Goal: Task Accomplishment & Management: Complete application form

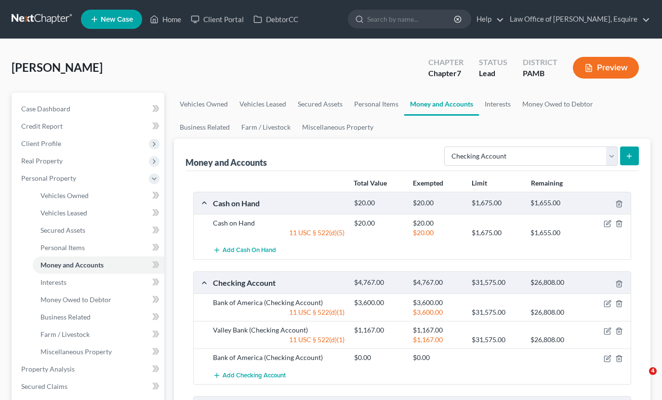
select select "checking"
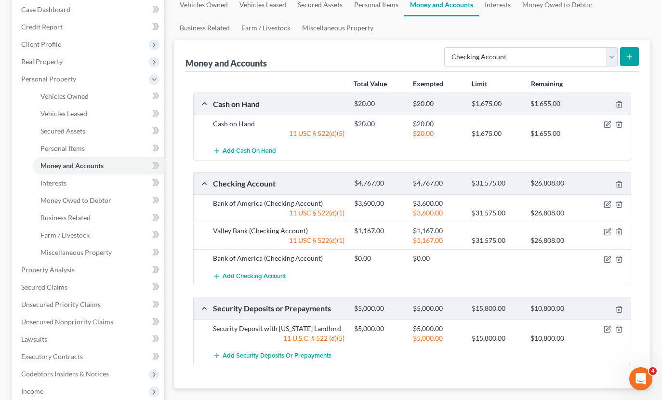
scroll to position [93, 0]
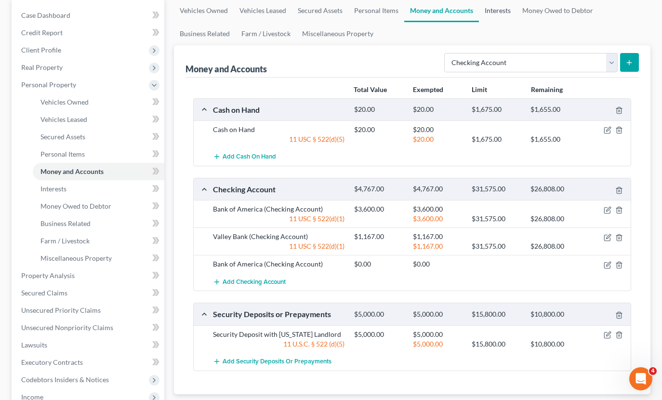
click at [495, 10] on link "Interests" at bounding box center [498, 10] width 38 height 23
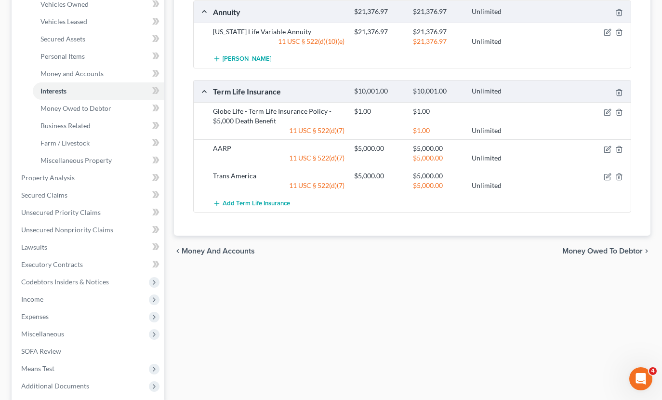
scroll to position [189, 0]
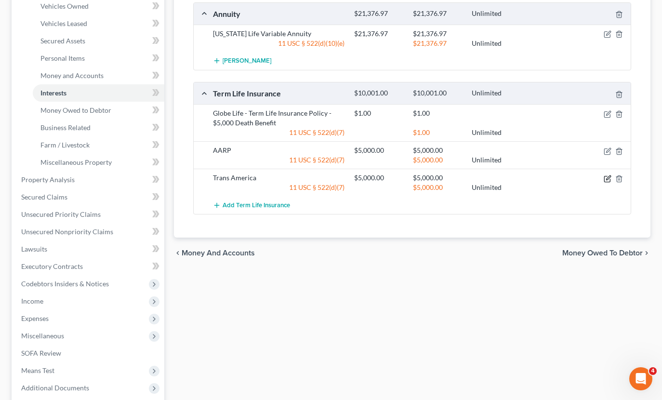
click at [607, 176] on icon "button" at bounding box center [607, 179] width 6 height 6
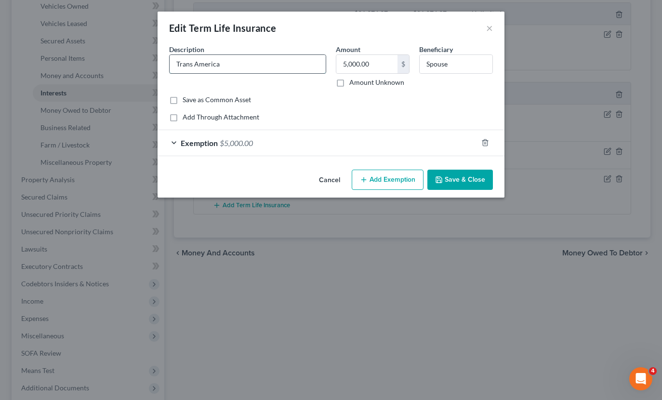
click at [271, 60] on input "Trans America" at bounding box center [248, 64] width 156 height 18
type input "Trans America Term Life Policy"
click at [429, 61] on input "Spouse" at bounding box center [456, 64] width 73 height 18
type input "Separated Spouse"
click at [291, 66] on input "Trans America Term Life Policy" at bounding box center [248, 64] width 156 height 18
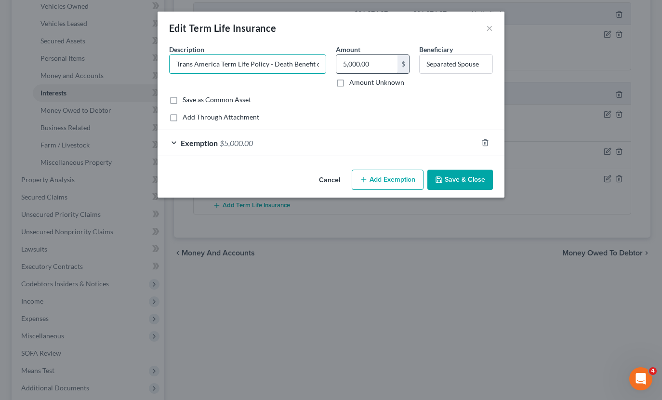
type input "Trans America Term Life Policy - Death Benefit of $10,000"
drag, startPoint x: 383, startPoint y: 63, endPoint x: 300, endPoint y: 62, distance: 82.4
click at [300, 62] on div "Description * Trans America Term Life Policy - Death Benefit of $10,000 Amount …" at bounding box center [330, 69] width 333 height 51
type input "1"
click at [278, 138] on div "Exemption $5,000.00" at bounding box center [318, 143] width 320 height 26
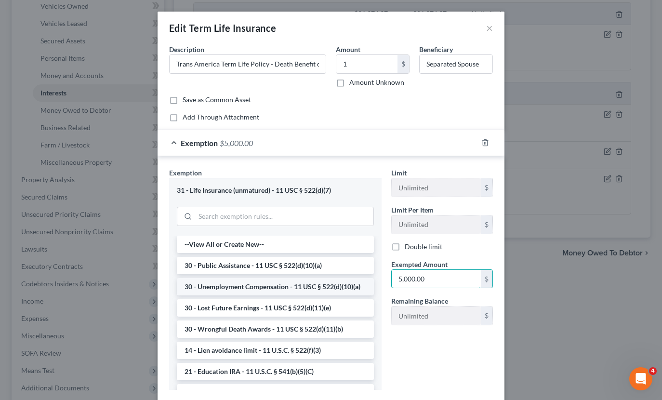
drag, startPoint x: 448, startPoint y: 278, endPoint x: 362, endPoint y: 278, distance: 85.8
click at [362, 278] on div "Exemption Set must be selected for CA. Exemption * 31 - Life Insurance (unmatur…" at bounding box center [330, 283] width 333 height 230
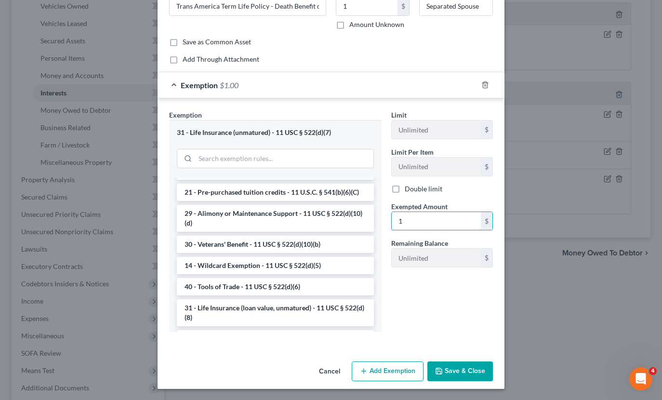
scroll to position [58, 0]
type input "1"
click at [464, 372] on button "Save & Close" at bounding box center [460, 371] width 66 height 20
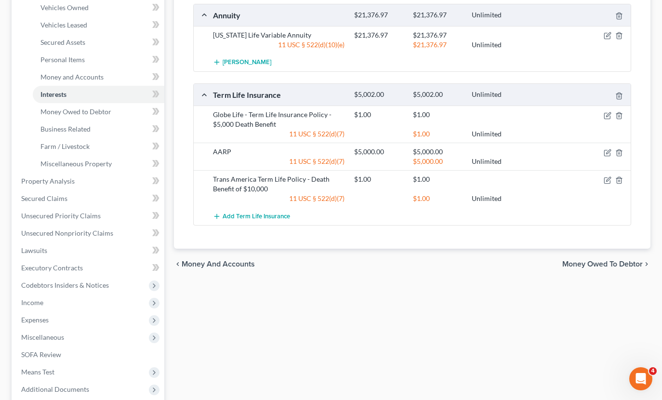
scroll to position [188, 0]
click at [608, 152] on icon "button" at bounding box center [608, 153] width 8 height 8
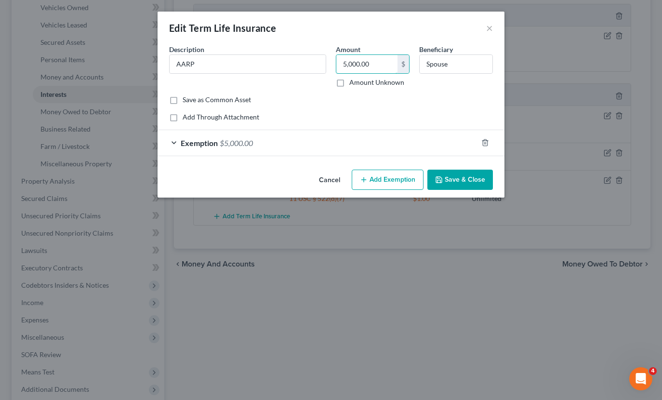
drag, startPoint x: 382, startPoint y: 62, endPoint x: 330, endPoint y: 61, distance: 52.0
click at [330, 61] on div "Description * AARP Amount 5,000.00 $ Amount Unknown Beneficiary Spouse" at bounding box center [330, 69] width 333 height 51
type input "1"
click at [238, 65] on input "AARP" at bounding box center [248, 64] width 156 height 18
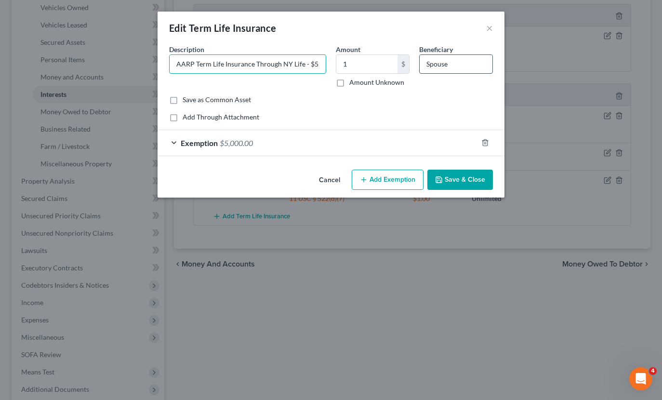
type input "AARP Term Life Insurance Through NY Life - $5,000.00 Death Benefit"
click at [429, 62] on input "Spouse" at bounding box center [456, 64] width 73 height 18
type input "Separated Spouse"
click at [319, 140] on div "Exemption $5,000.00" at bounding box center [318, 143] width 320 height 26
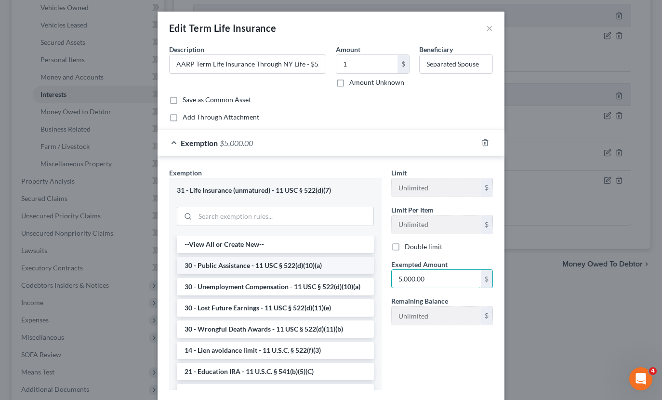
drag, startPoint x: 452, startPoint y: 274, endPoint x: 349, endPoint y: 270, distance: 103.7
click at [349, 270] on div "Exemption Set must be selected for CA. Exemption * 31 - Life Insurance (unmatur…" at bounding box center [330, 283] width 333 height 230
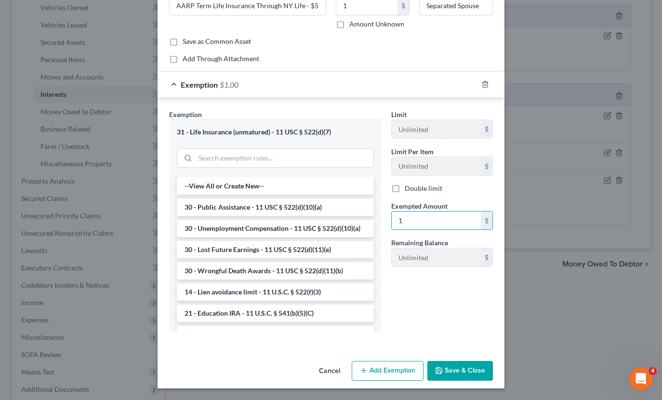
scroll to position [58, 0]
type input "1"
click at [457, 374] on button "Save & Close" at bounding box center [460, 371] width 66 height 20
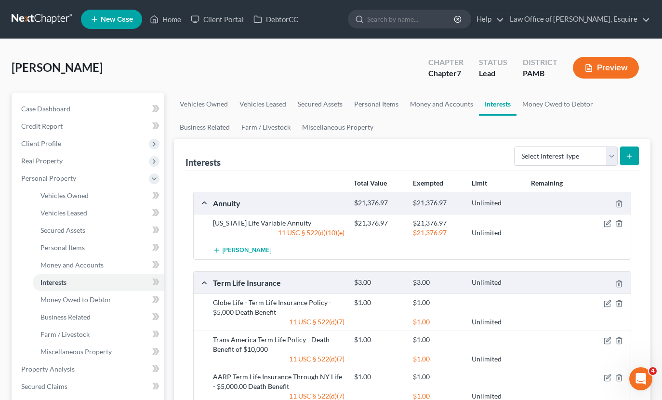
scroll to position [0, 0]
click at [435, 106] on link "Money and Accounts" at bounding box center [441, 104] width 75 height 23
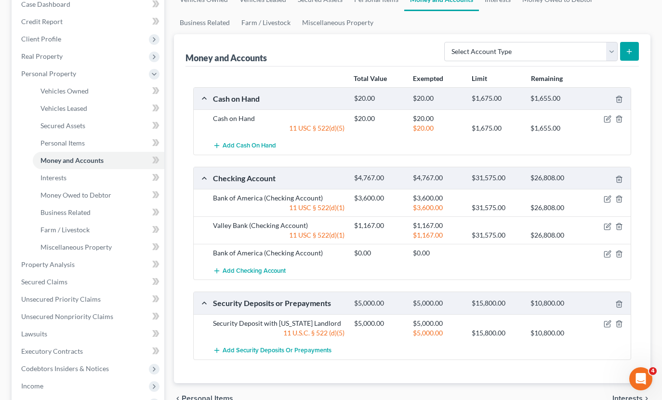
scroll to position [134, 0]
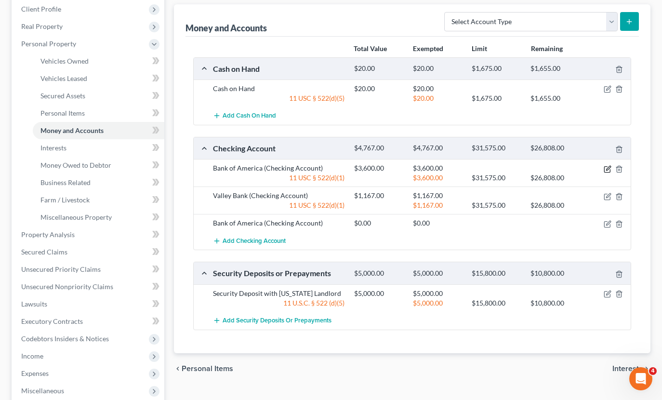
click at [608, 167] on icon "button" at bounding box center [608, 168] width 4 height 4
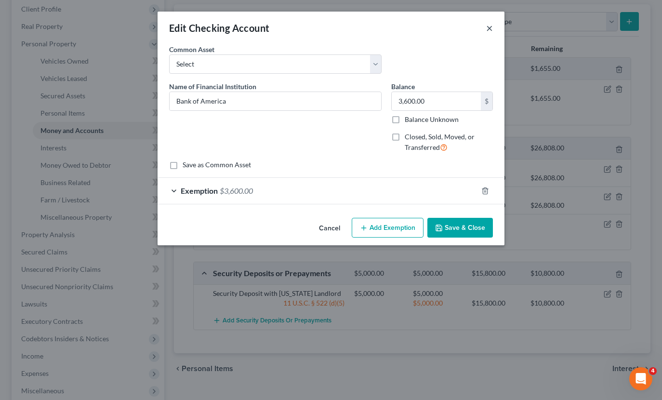
click at [490, 27] on button "×" at bounding box center [489, 28] width 7 height 12
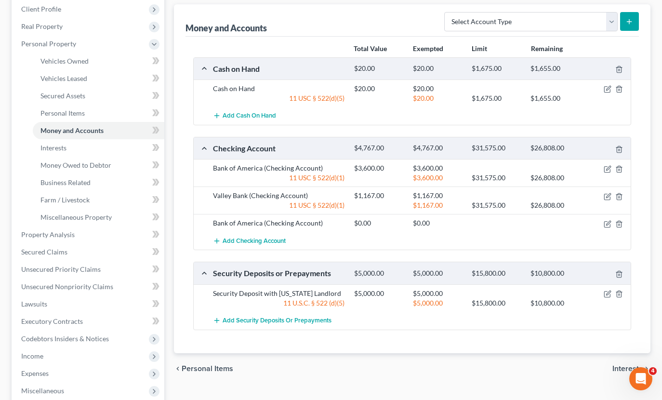
scroll to position [135, 0]
click at [618, 169] on icon "button" at bounding box center [619, 169] width 8 height 8
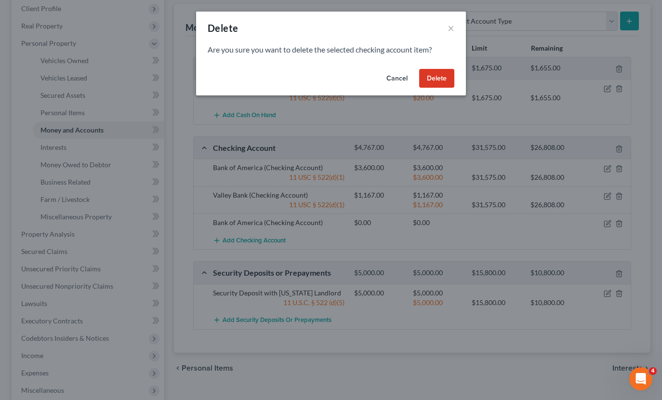
click at [434, 69] on button "Delete" at bounding box center [436, 78] width 35 height 19
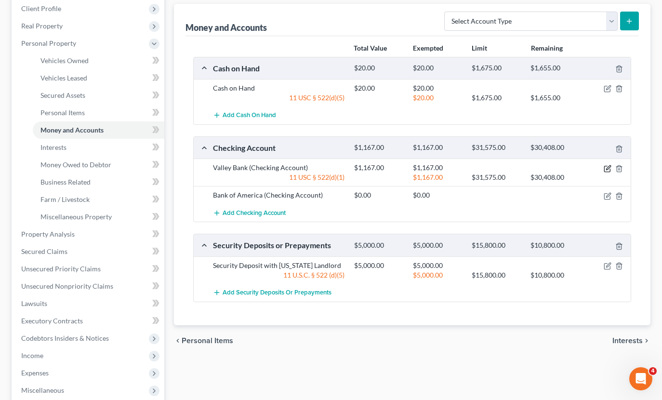
click at [605, 167] on icon "button" at bounding box center [608, 169] width 8 height 8
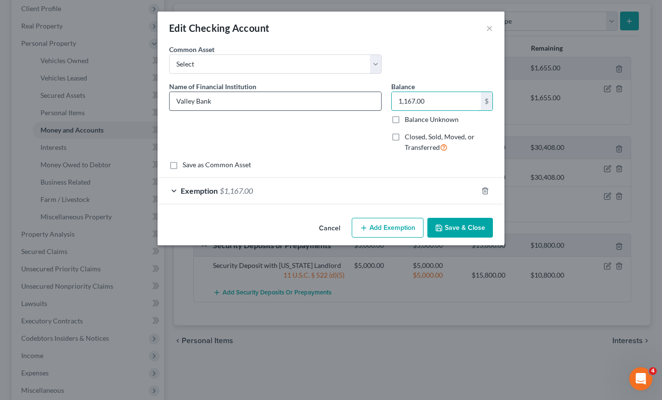
drag, startPoint x: 444, startPoint y: 99, endPoint x: 373, endPoint y: 96, distance: 70.9
click at [373, 96] on div "Name of Financial Institution * Valley Bank Balance 1,167.00 $ Balance Unknown …" at bounding box center [330, 120] width 333 height 79
type input "1,831.76"
click at [487, 190] on icon "button" at bounding box center [485, 191] width 8 height 8
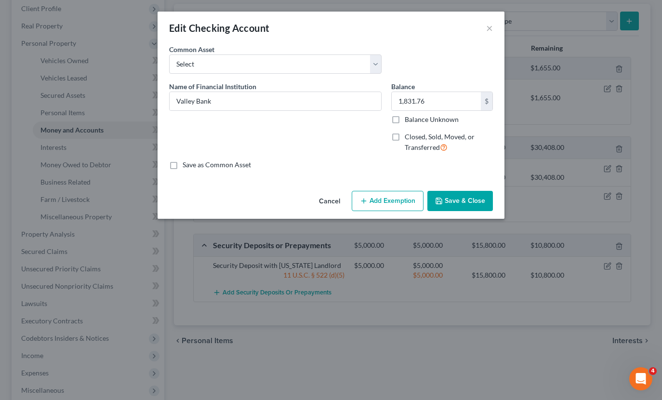
click at [406, 200] on button "Add Exemption" at bounding box center [388, 201] width 72 height 20
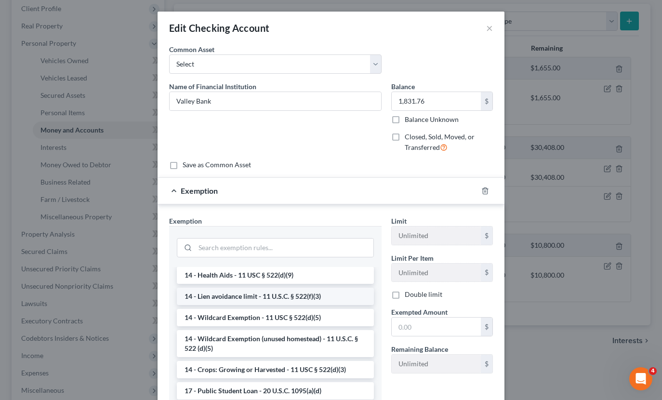
scroll to position [175, 0]
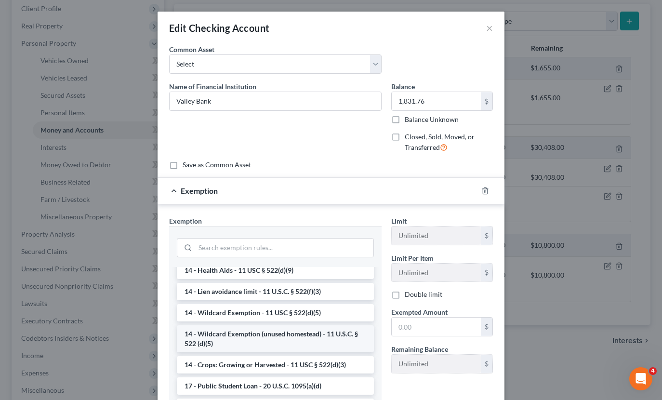
click at [311, 332] on li "14 - Wildcard Exemption (unused homestead) - 11 U.S.C. § 522 (d)(5)" at bounding box center [275, 338] width 197 height 27
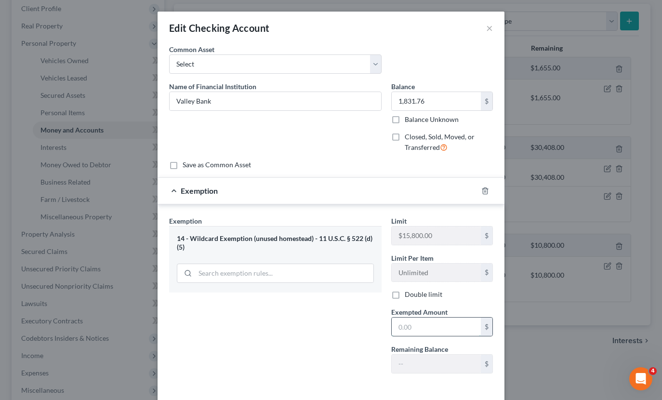
click at [418, 330] on input "text" at bounding box center [436, 327] width 89 height 18
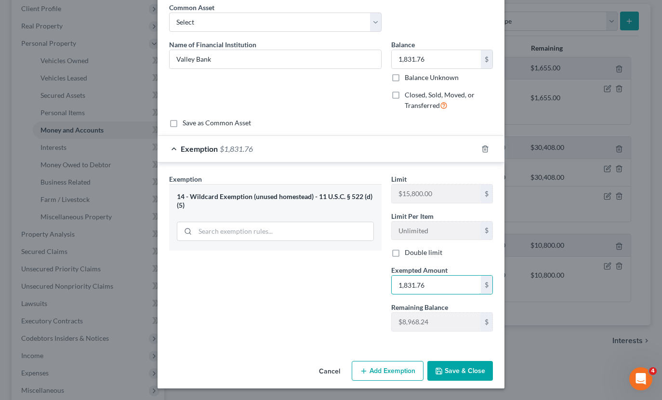
scroll to position [41, 0]
type input "1,831.76"
click at [441, 369] on icon "button" at bounding box center [439, 372] width 8 height 8
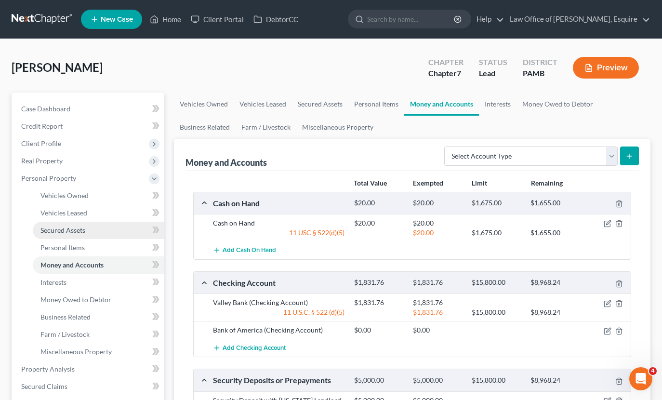
scroll to position [0, 0]
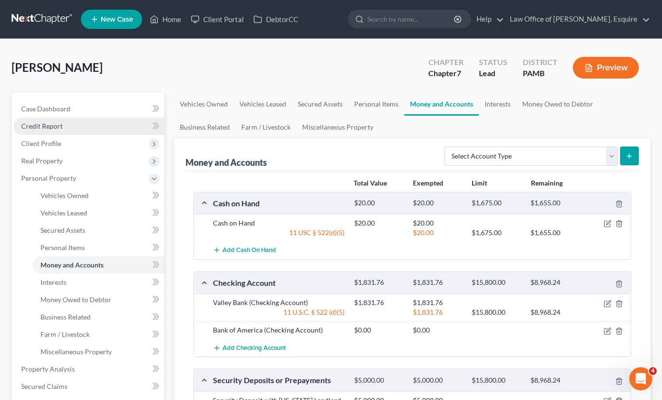
click at [51, 124] on span "Credit Report" at bounding box center [41, 126] width 41 height 8
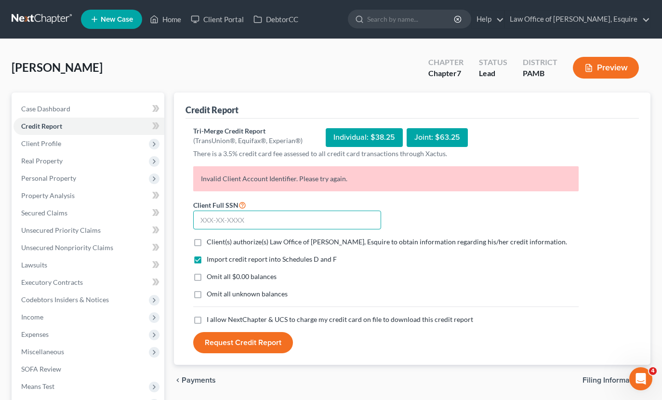
click at [272, 222] on input "text" at bounding box center [287, 220] width 188 height 19
click at [226, 221] on input "text" at bounding box center [287, 220] width 188 height 19
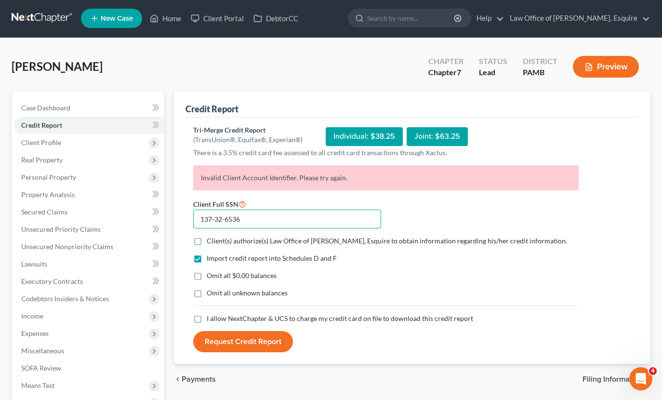
type input "137-32-6536"
click at [207, 318] on label "I allow NextChapter & UCS to charge my credit card on file to download this cre…" at bounding box center [340, 319] width 266 height 10
click at [211, 318] on input "I allow NextChapter & UCS to charge my credit card on file to download this cre…" at bounding box center [214, 317] width 6 height 6
checkbox input "true"
click at [235, 336] on button "Request Credit Report" at bounding box center [243, 341] width 100 height 21
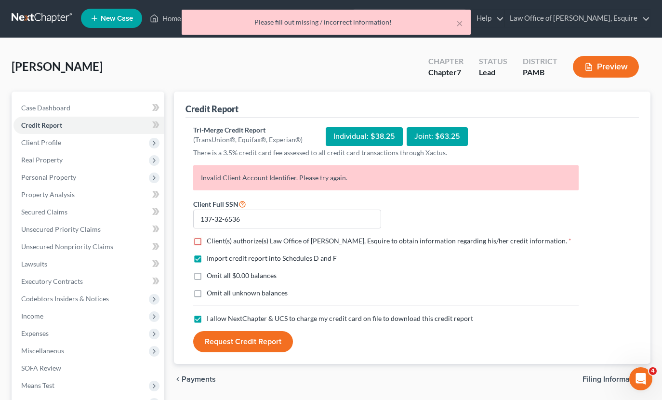
click at [207, 242] on label "Client(s) authorize(s) Law Office of [PERSON_NAME], Esquire to obtain informati…" at bounding box center [389, 241] width 365 height 10
click at [211, 242] on input "Client(s) authorize(s) Law Office of [PERSON_NAME], Esquire to obtain informati…" at bounding box center [214, 239] width 6 height 6
checkbox input "true"
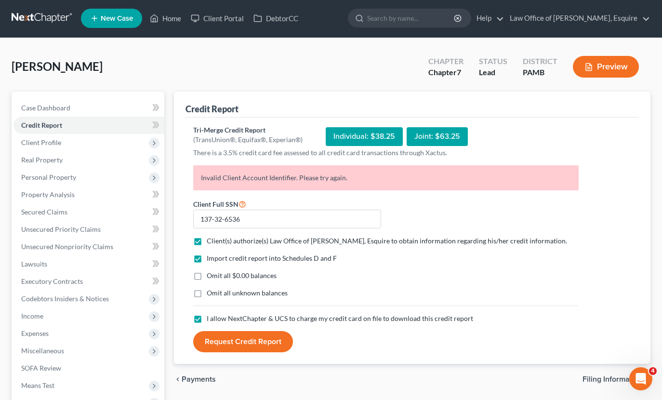
click at [207, 273] on label "Omit all $0.00 balances" at bounding box center [242, 276] width 70 height 10
click at [211, 273] on input "Omit all $0.00 balances" at bounding box center [214, 274] width 6 height 6
checkbox input "true"
click at [246, 342] on button "Request Credit Report" at bounding box center [243, 341] width 100 height 21
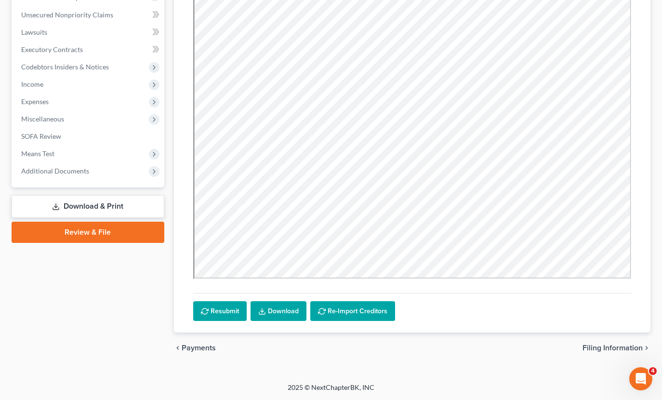
scroll to position [233, 0]
click at [288, 309] on link "Download" at bounding box center [279, 311] width 56 height 20
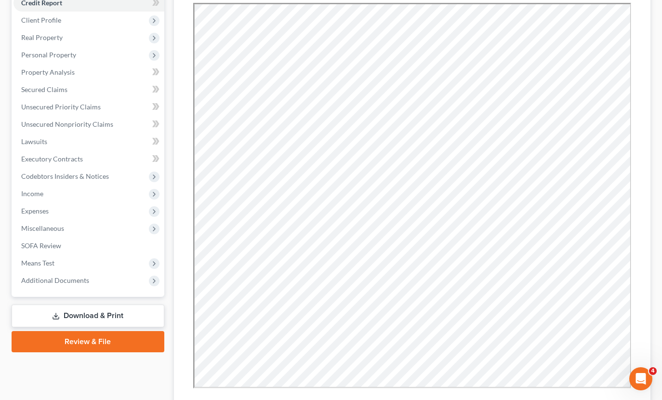
scroll to position [122, 0]
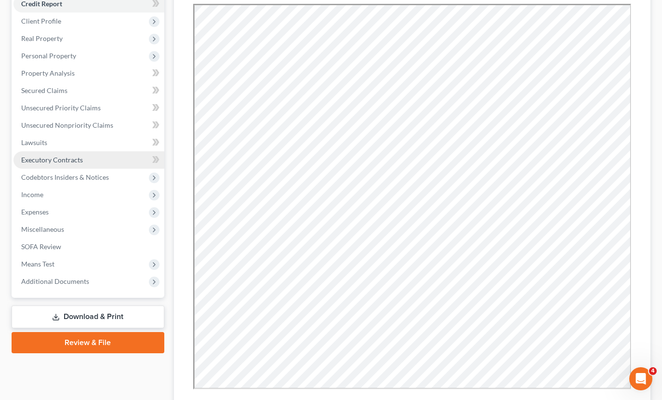
click at [71, 160] on span "Executory Contracts" at bounding box center [52, 160] width 62 height 8
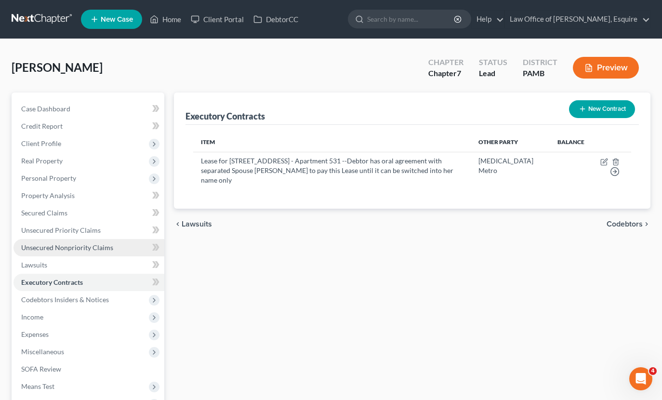
click at [76, 245] on span "Unsecured Nonpriority Claims" at bounding box center [67, 247] width 92 height 8
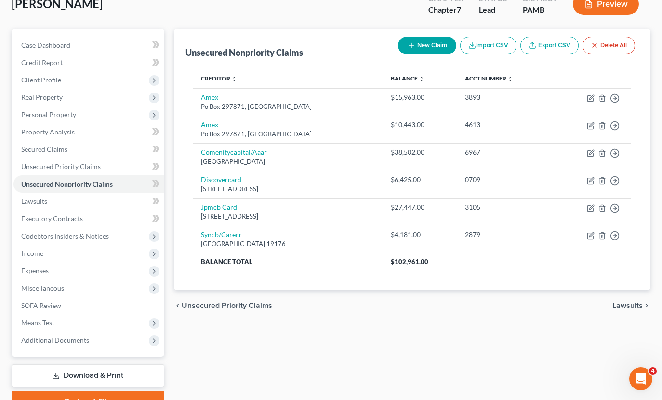
scroll to position [80, 0]
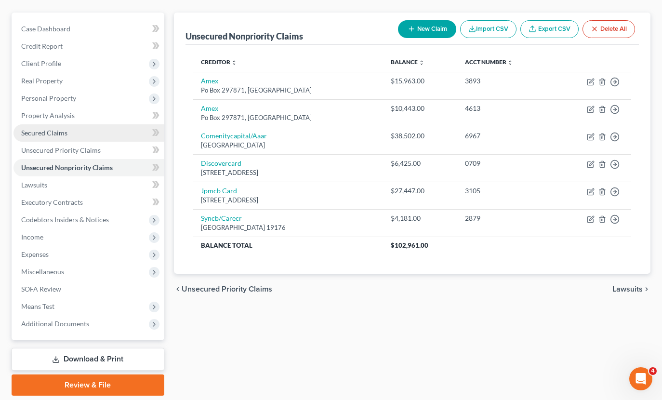
click at [58, 126] on link "Secured Claims" at bounding box center [88, 132] width 151 height 17
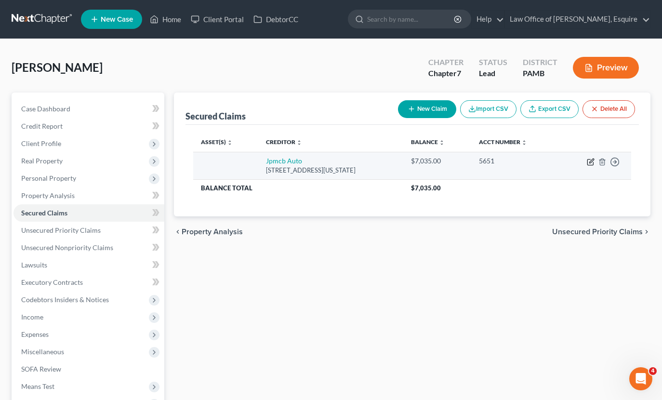
click at [592, 160] on icon "button" at bounding box center [591, 162] width 8 height 8
select select "19"
select select "0"
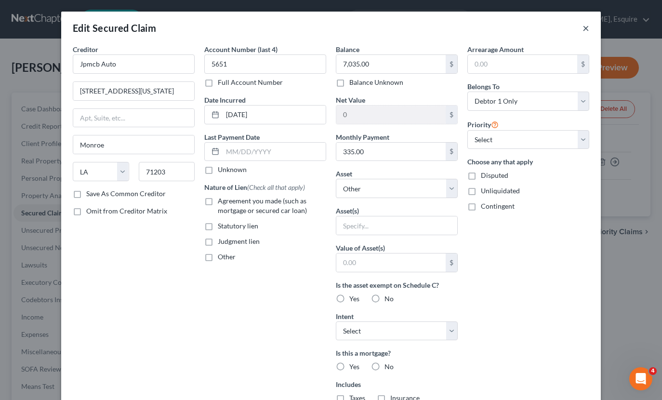
click at [588, 26] on button "×" at bounding box center [586, 28] width 7 height 12
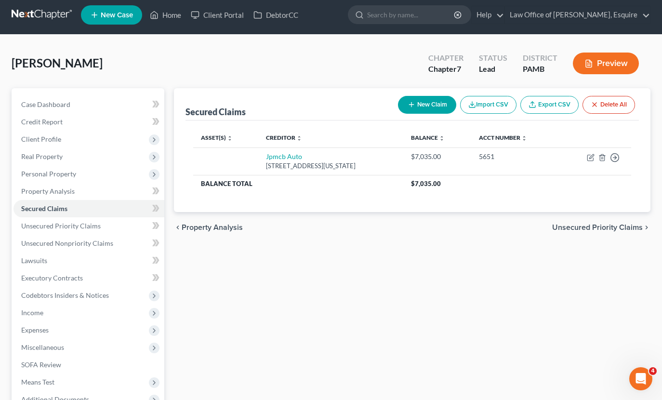
scroll to position [26, 0]
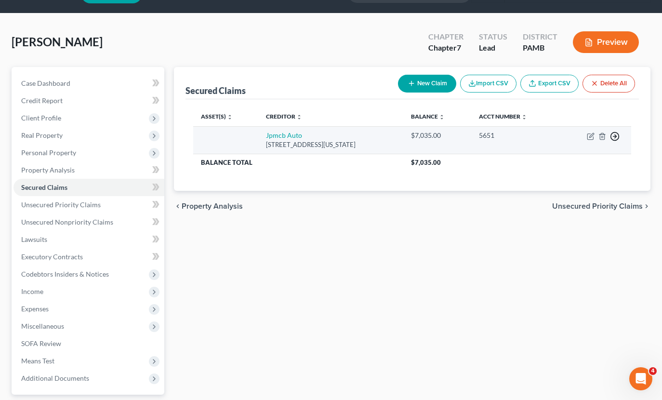
click at [618, 134] on icon "button" at bounding box center [615, 137] width 10 height 10
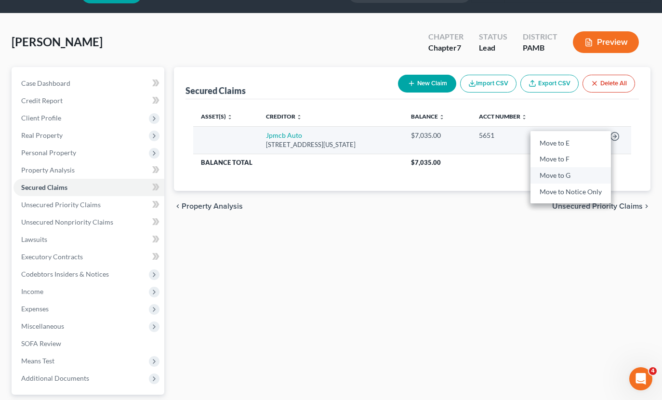
click at [559, 172] on link "Move to G" at bounding box center [571, 176] width 80 height 16
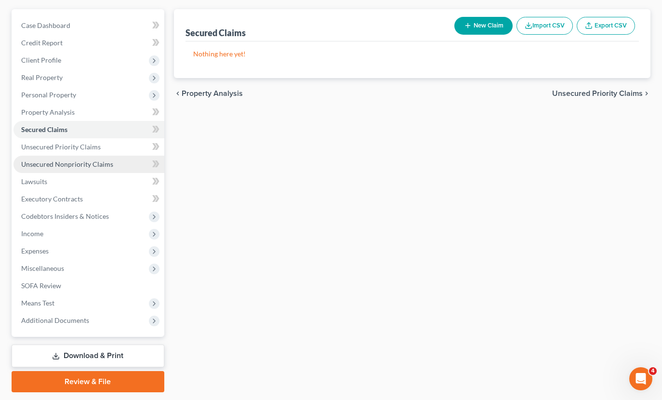
scroll to position [86, 0]
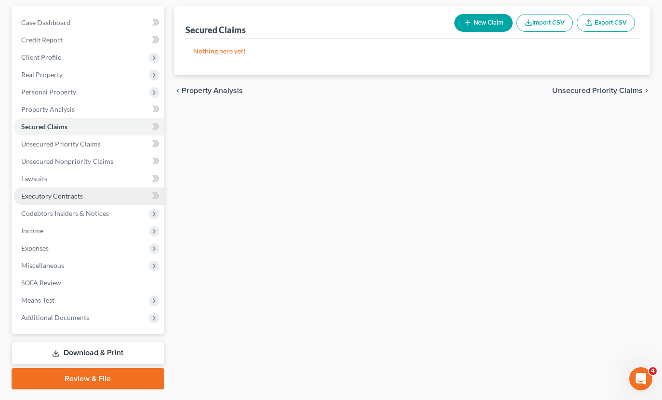
click at [51, 196] on span "Executory Contracts" at bounding box center [52, 196] width 62 height 8
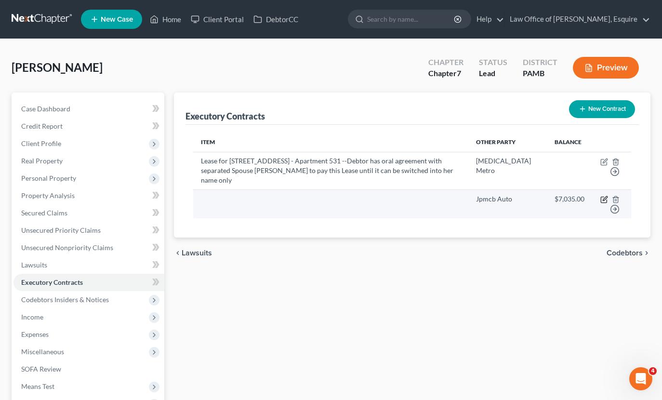
click at [608, 203] on icon "button" at bounding box center [604, 200] width 8 height 8
select select "19"
select select "0"
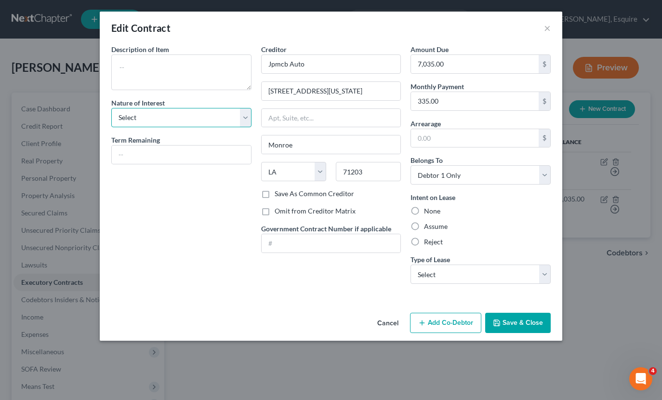
select select "3"
drag, startPoint x: 165, startPoint y: 65, endPoint x: 169, endPoint y: 62, distance: 5.2
click at [165, 65] on textarea at bounding box center [181, 72] width 140 height 36
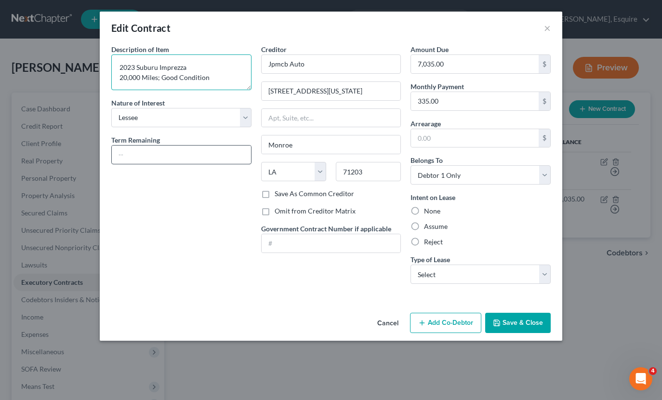
type textarea "2023 Suburu Imprezza 20,000 Miles; Good Condition"
click at [192, 151] on input "text" at bounding box center [181, 155] width 139 height 18
type input "36 Month Lease"
click at [424, 228] on label "Assume" at bounding box center [436, 227] width 24 height 10
click at [428, 228] on input "Assume" at bounding box center [431, 225] width 6 height 6
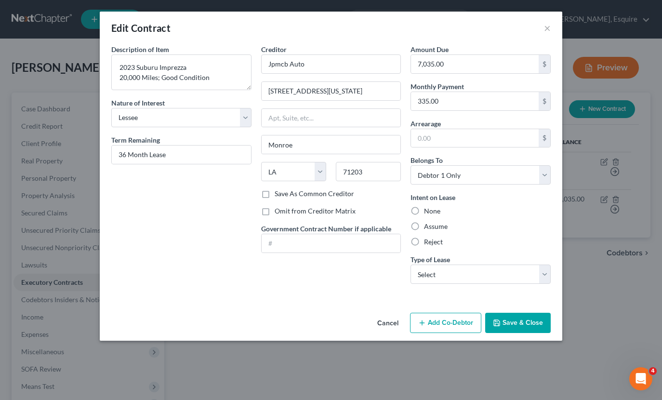
radio input "true"
select select "1"
click at [175, 152] on input "36 Month Lease" at bounding box center [181, 155] width 139 height 18
click at [190, 153] on input "36 Month Lease - Openied [DATE]" at bounding box center [181, 155] width 139 height 18
type input "36 Month Lease - Opened [DATE]"
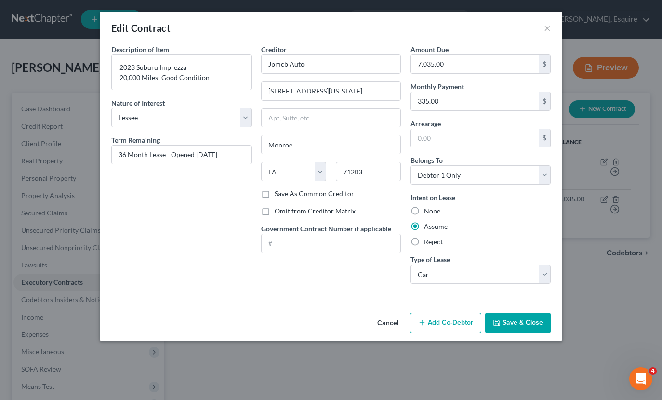
drag, startPoint x: 518, startPoint y: 324, endPoint x: 257, endPoint y: 314, distance: 261.4
click at [257, 314] on div "Cancel Add Co-Debtor Save & Close" at bounding box center [331, 325] width 463 height 32
click at [183, 65] on textarea "2023 Suburu Imprezza 20,000 Miles; Good Condition" at bounding box center [181, 72] width 140 height 36
type textarea "2023 Suburu Impreza 20,000 Miles; Good Condition"
click at [511, 318] on button "Save & Close" at bounding box center [518, 323] width 66 height 20
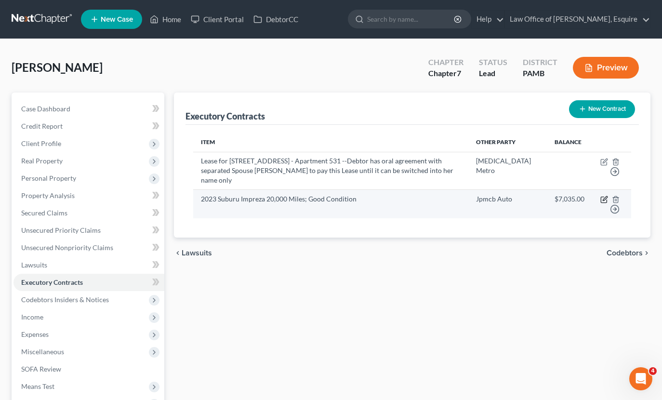
click at [607, 203] on icon "button" at bounding box center [604, 200] width 6 height 6
select select "3"
select select "19"
select select "0"
select select "1"
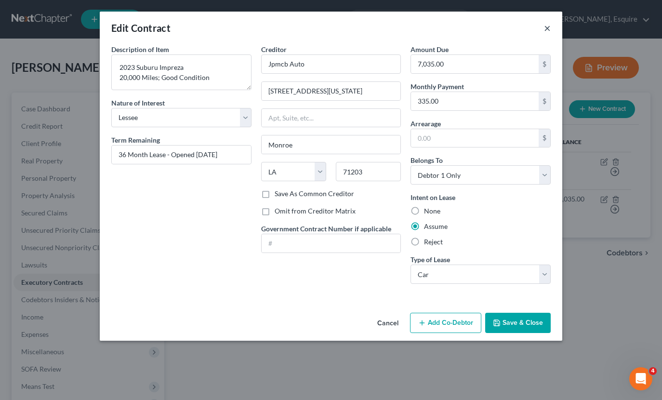
click at [548, 26] on button "×" at bounding box center [547, 28] width 7 height 12
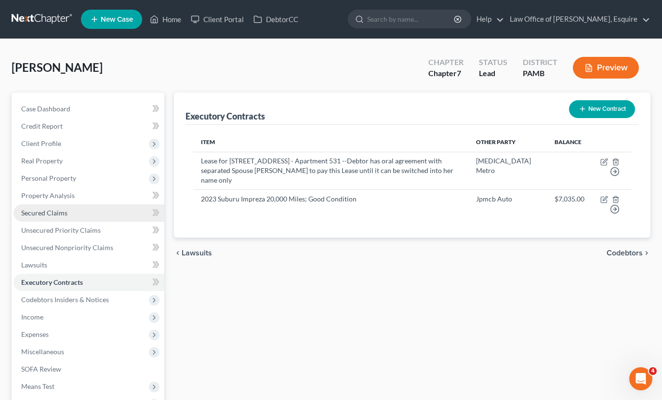
click at [58, 209] on span "Secured Claims" at bounding box center [44, 213] width 46 height 8
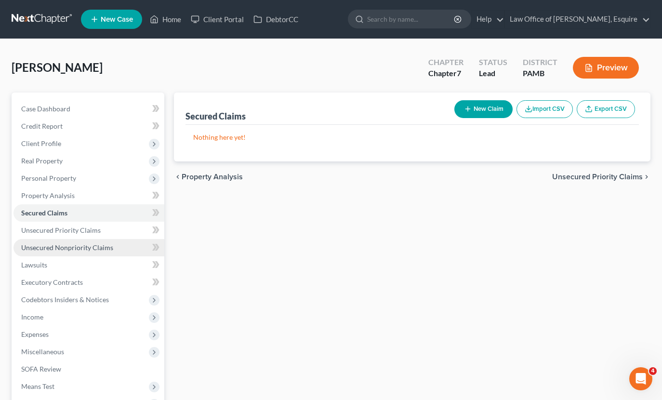
click at [73, 250] on span "Unsecured Nonpriority Claims" at bounding box center [67, 247] width 92 height 8
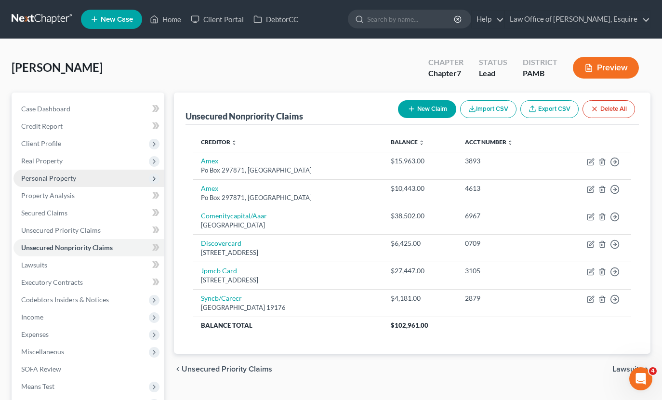
click at [51, 180] on span "Personal Property" at bounding box center [48, 178] width 55 height 8
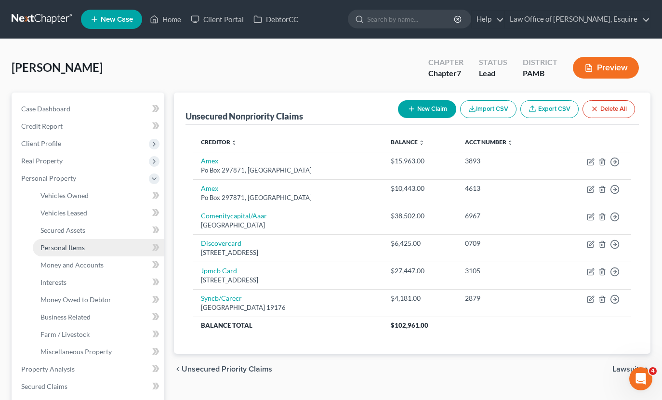
click at [75, 250] on span "Personal Items" at bounding box center [62, 247] width 44 height 8
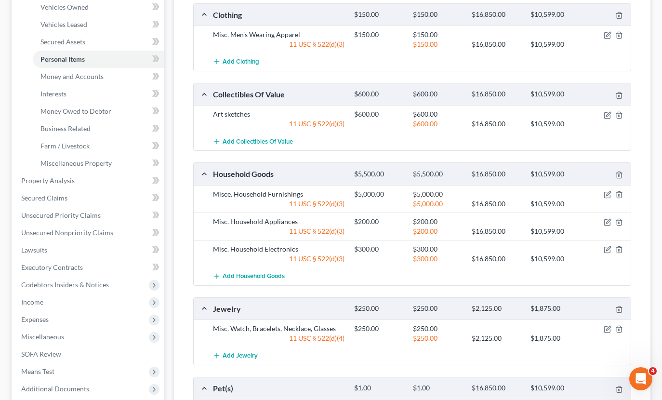
scroll to position [189, 0]
click at [607, 192] on icon "button" at bounding box center [608, 194] width 8 height 8
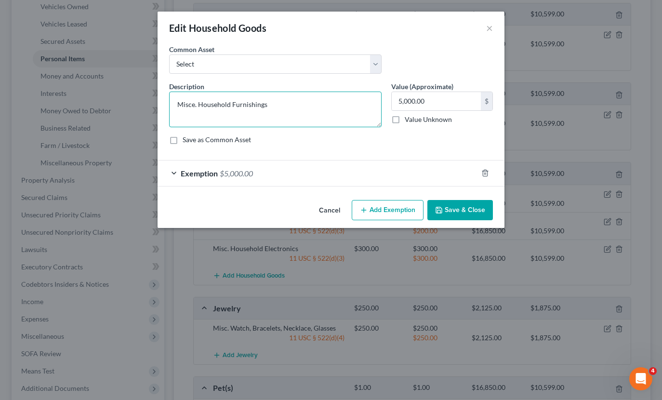
click at [194, 105] on textarea "Misce. Household Furnishings" at bounding box center [275, 110] width 213 height 36
click at [318, 110] on textarea "Misc. Household Furnishings" at bounding box center [275, 110] width 213 height 36
click at [333, 112] on textarea "Misc. Household Furnishings Located in [US_STATE] Apartment - subject to Future…" at bounding box center [275, 110] width 213 height 36
type textarea "Misc. Household Furnishings Located in [US_STATE] Apartment - subject to Future…"
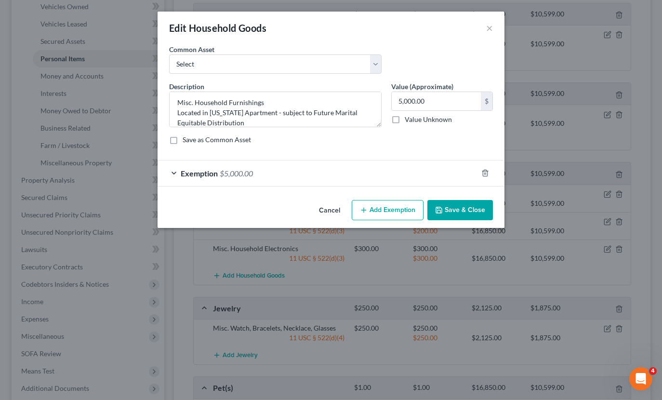
click at [444, 204] on button "Save & Close" at bounding box center [460, 210] width 66 height 20
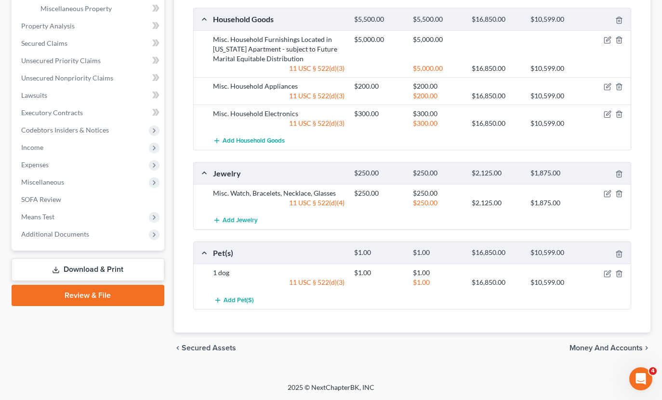
scroll to position [343, 0]
click at [605, 274] on icon "button" at bounding box center [608, 274] width 8 height 8
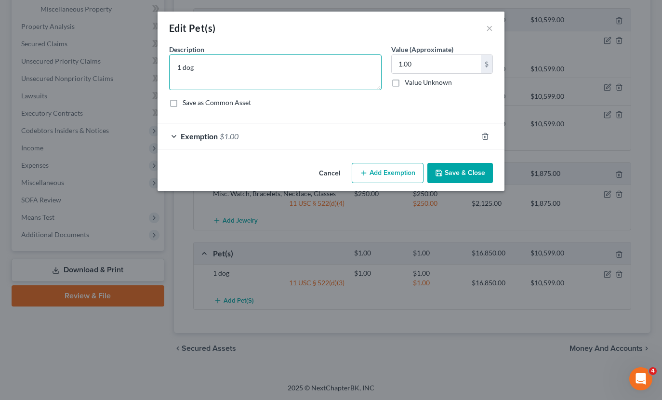
click at [219, 69] on textarea "1 dog" at bounding box center [275, 72] width 213 height 36
type textarea "1 dog, Family Dog"
click at [476, 167] on button "Save & Close" at bounding box center [460, 173] width 66 height 20
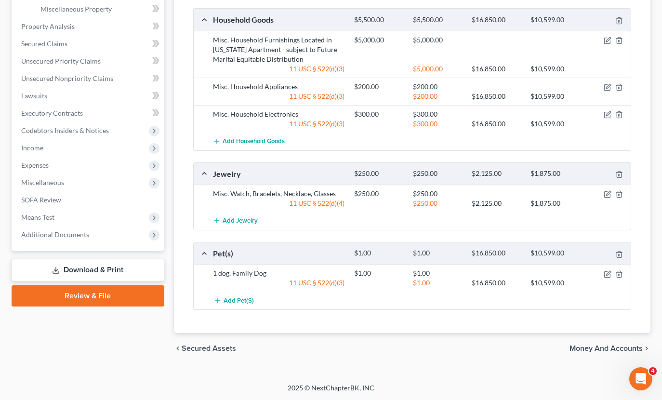
scroll to position [341, 0]
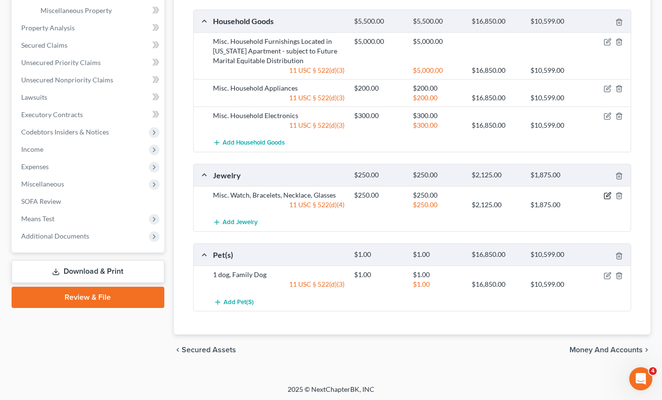
click at [609, 194] on icon "button" at bounding box center [608, 196] width 8 height 8
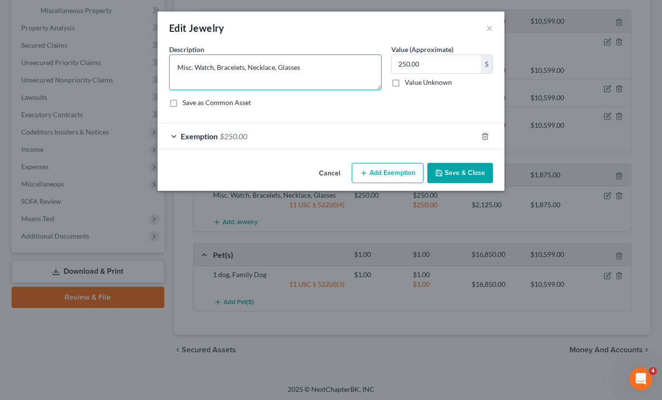
click at [195, 67] on textarea "Misc. Watch, Bracelets, Necklace, Glasses" at bounding box center [275, 72] width 213 height 36
type textarea "Misc. Jewelry: Watch, Bracelets, Necklace, Glasses"
click at [503, 182] on div "Edit Jewelry × An exemption set must first be selected from the Filing Informat…" at bounding box center [331, 200] width 662 height 400
click at [492, 180] on button "Save & Close" at bounding box center [460, 173] width 66 height 20
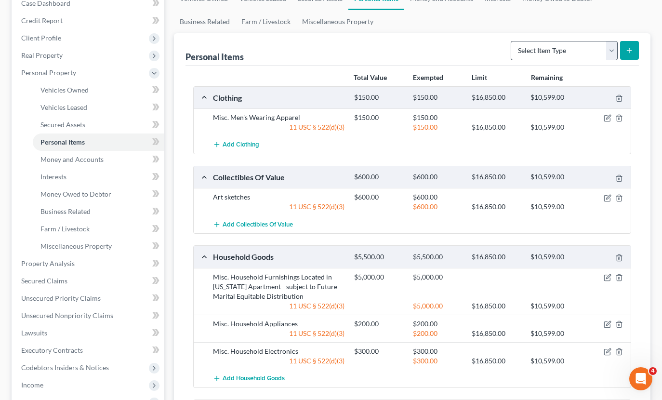
scroll to position [104, 0]
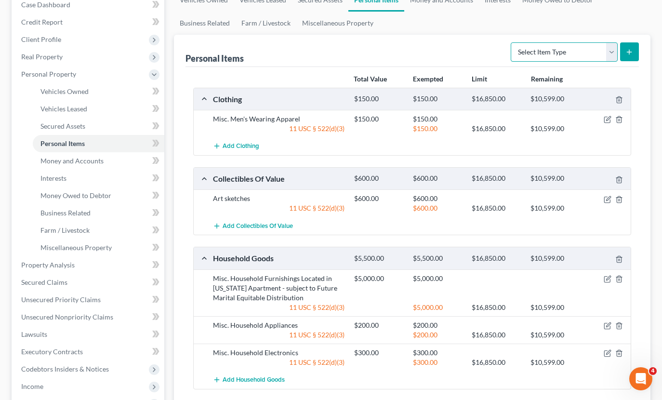
select select "electronics"
click at [634, 49] on button "submit" at bounding box center [629, 51] width 19 height 19
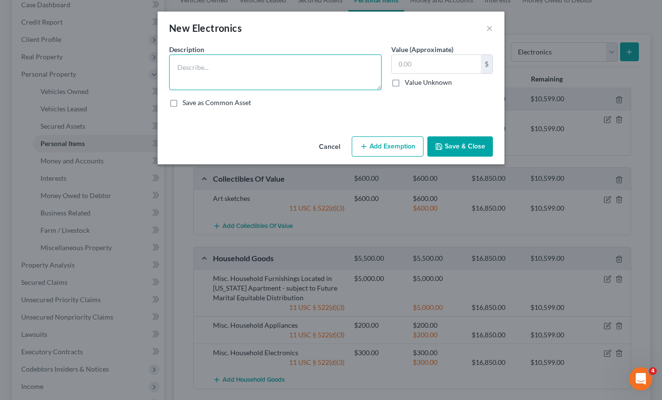
click at [258, 72] on textarea at bounding box center [275, 72] width 213 height 36
type textarea "Misc. Household Electronics"
click at [425, 66] on input "text" at bounding box center [436, 64] width 89 height 18
type input "300"
click at [388, 142] on button "Add Exemption" at bounding box center [388, 146] width 72 height 20
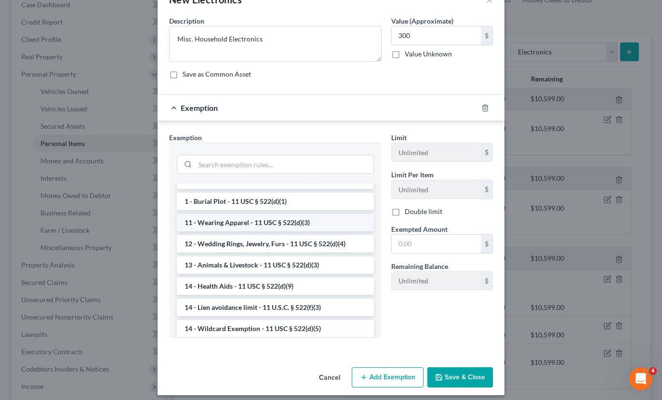
scroll to position [58, 0]
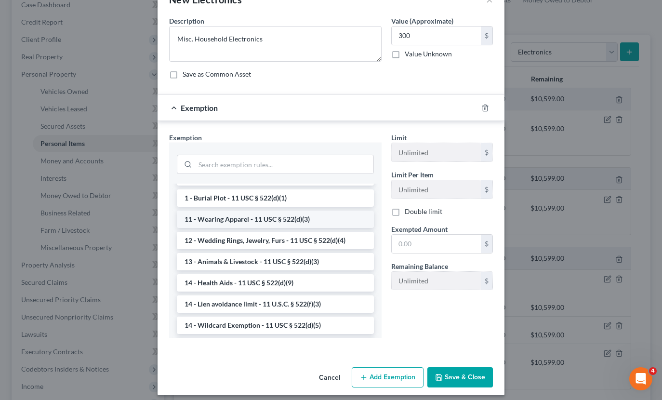
click at [301, 220] on li "11 - Wearing Apparel - 11 USC § 522(d)(3)" at bounding box center [275, 219] width 197 height 17
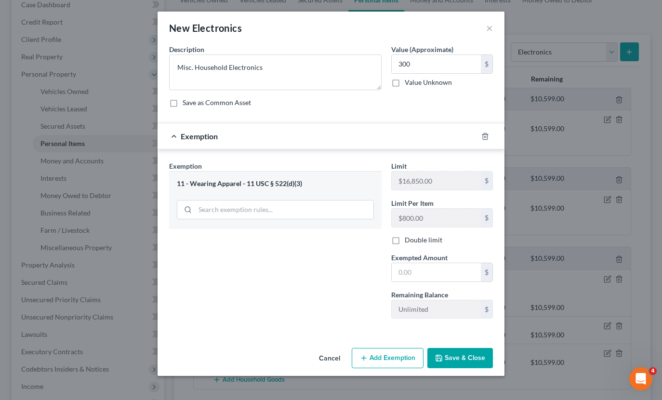
scroll to position [0, 0]
click at [437, 277] on input "text" at bounding box center [436, 272] width 89 height 18
type input "300"
click at [465, 363] on button "Save & Close" at bounding box center [460, 358] width 66 height 20
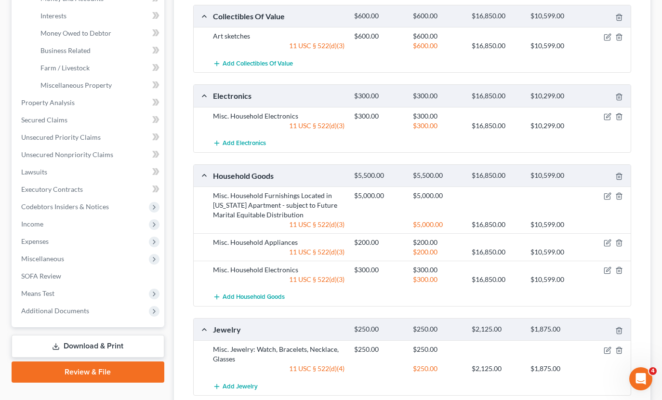
scroll to position [268, 0]
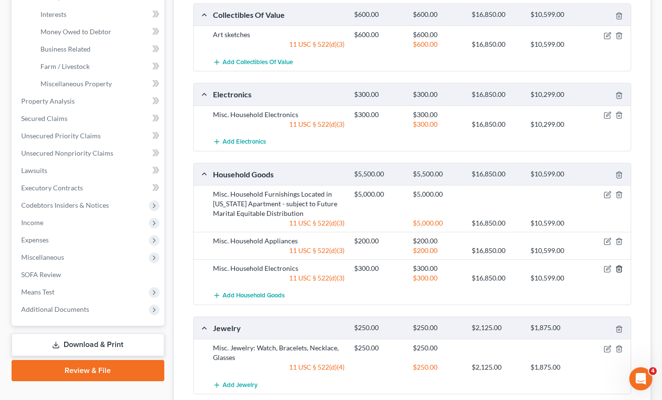
click at [617, 268] on icon "button" at bounding box center [619, 269] width 8 height 8
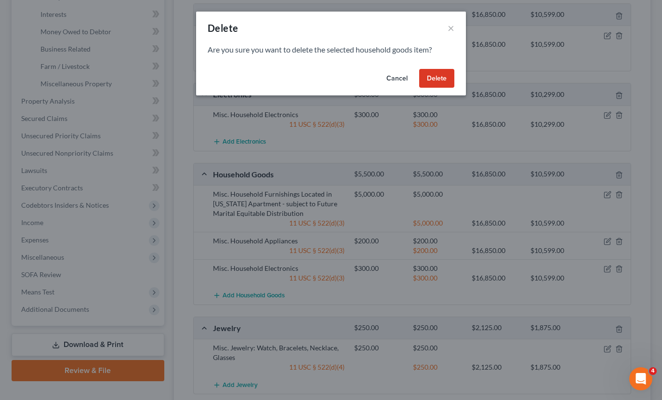
click at [436, 75] on button "Delete" at bounding box center [436, 78] width 35 height 19
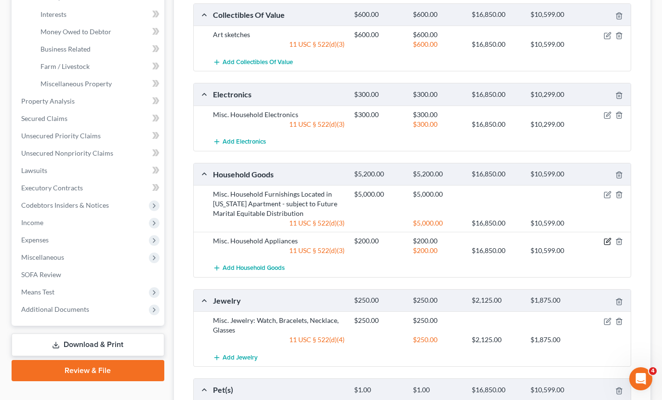
click at [606, 240] on icon "button" at bounding box center [608, 242] width 8 height 8
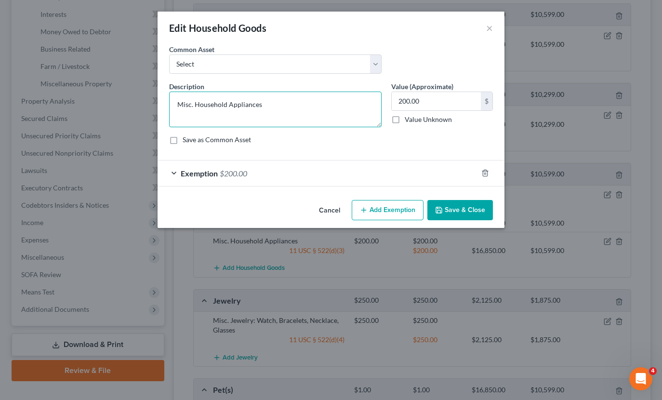
click at [197, 103] on textarea "Misc. Household Appliances" at bounding box center [275, 110] width 213 height 36
type textarea "Misc. Small Household Appliances"
click at [457, 205] on button "Save & Close" at bounding box center [460, 210] width 66 height 20
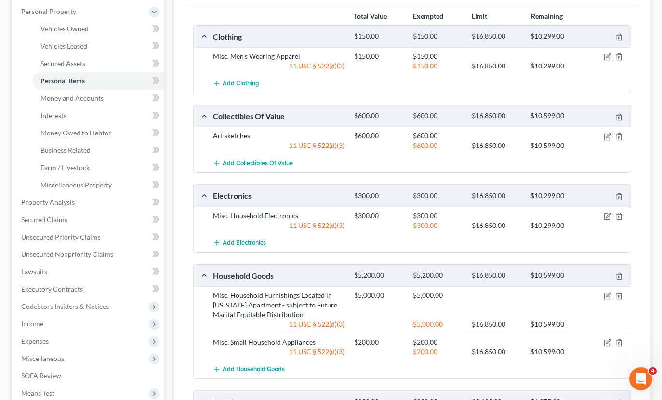
scroll to position [165, 0]
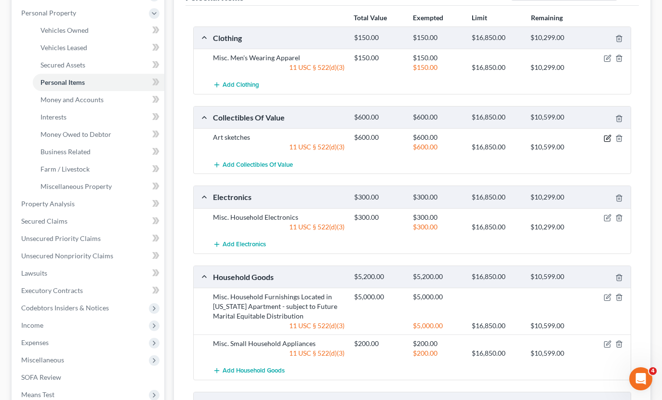
click at [606, 136] on icon "button" at bounding box center [608, 138] width 8 height 8
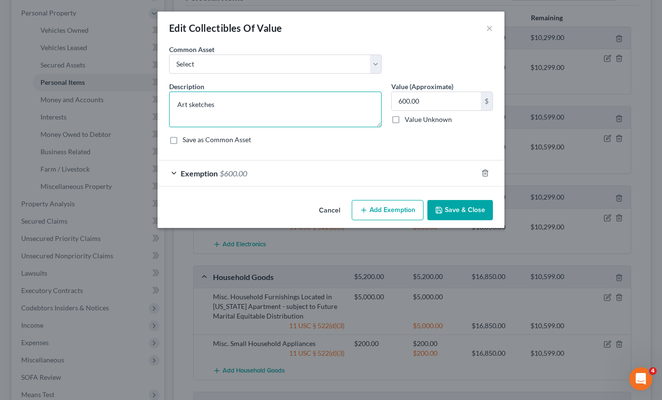
click at [281, 113] on textarea "Art sketches" at bounding box center [275, 110] width 213 height 36
type textarea "Art sketches by [PERSON_NAME] for Pulp Fiction Novel Series"
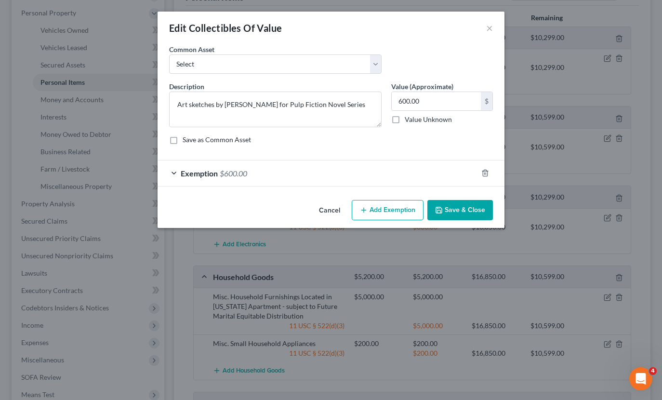
click at [461, 206] on button "Save & Close" at bounding box center [460, 210] width 66 height 20
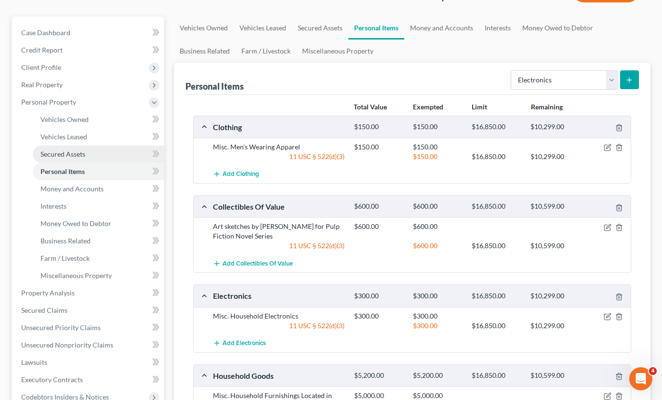
scroll to position [76, 0]
